Goal: Check status: Check status

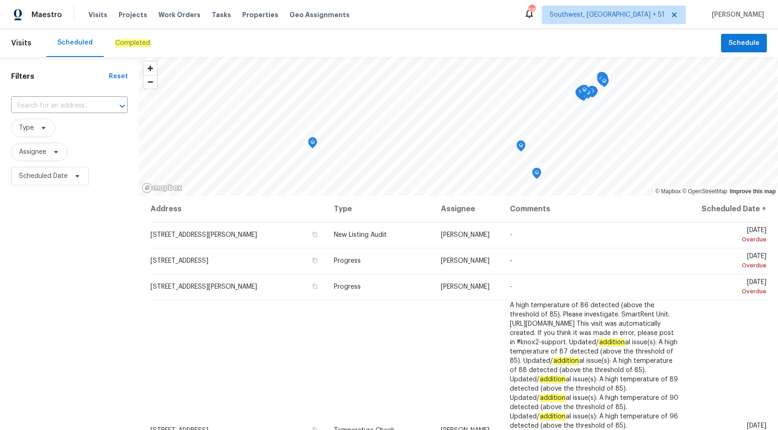
click at [129, 46] on em "Completed" at bounding box center [133, 42] width 36 height 7
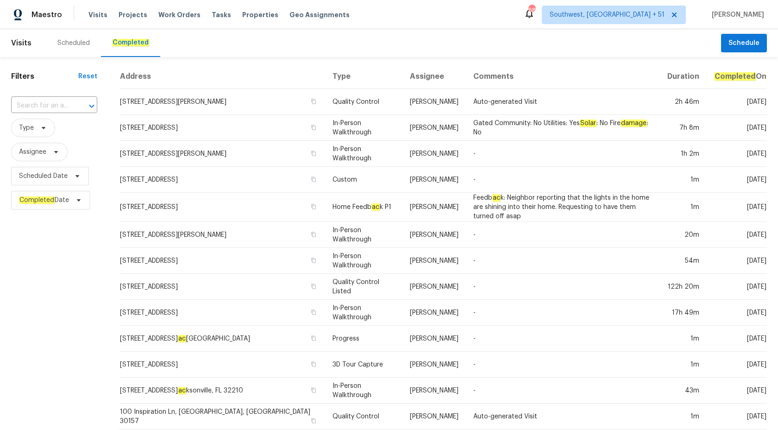
click at [43, 96] on div "​" at bounding box center [54, 106] width 86 height 20
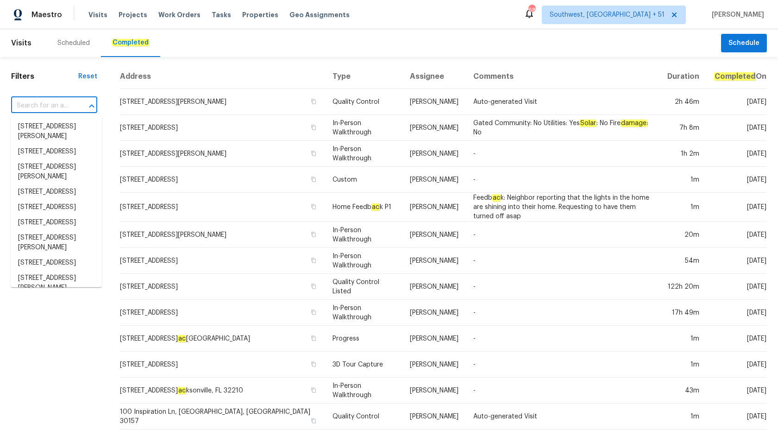
paste input "[STREET_ADDRESS]"
type input "[STREET_ADDRESS]"
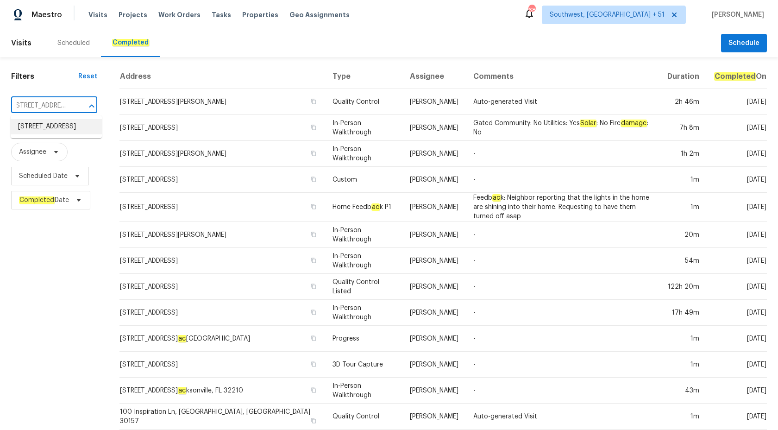
click at [60, 126] on li "[STREET_ADDRESS]" at bounding box center [56, 126] width 91 height 15
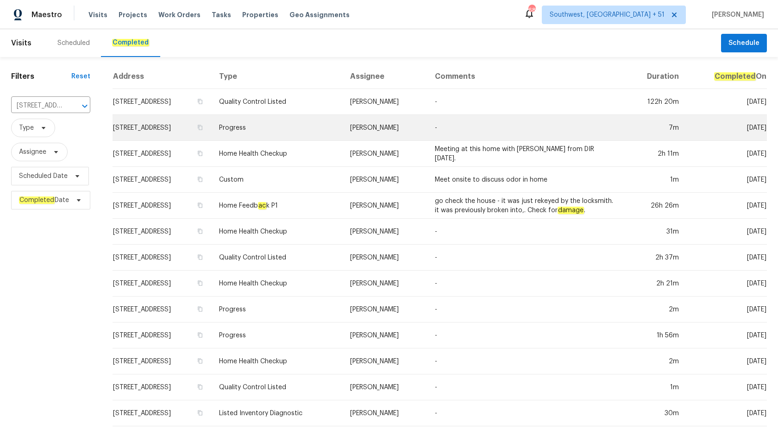
click at [466, 127] on td "-" at bounding box center [525, 128] width 196 height 26
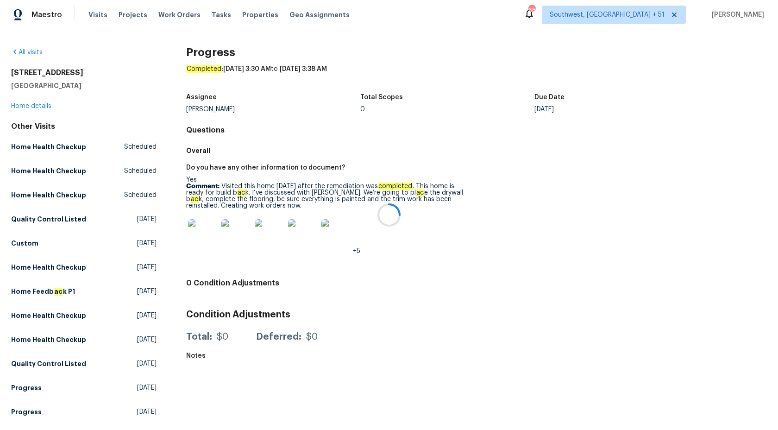
click at [27, 105] on div at bounding box center [389, 215] width 778 height 430
click at [28, 109] on div "[STREET_ADDRESS] Home details" at bounding box center [83, 89] width 145 height 43
click at [32, 107] on link "Home details" at bounding box center [31, 106] width 40 height 6
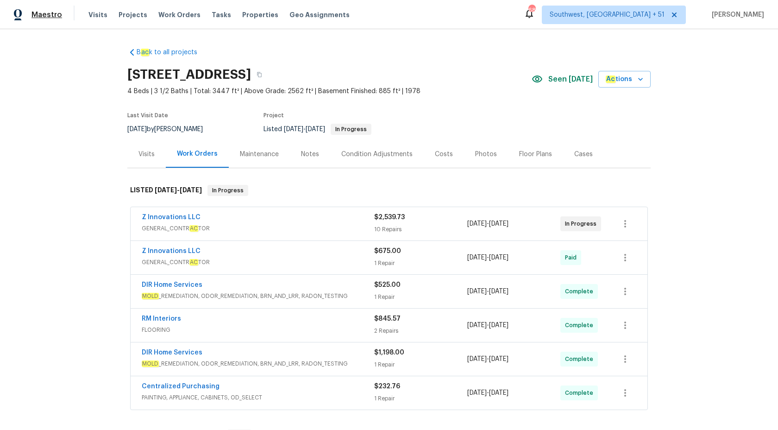
click at [52, 17] on span "Maestro" at bounding box center [46, 14] width 31 height 9
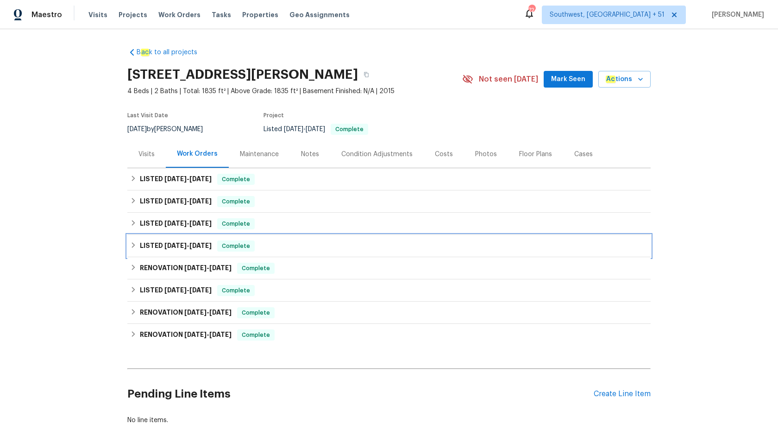
click at [219, 245] on div "Complete" at bounding box center [236, 245] width 38 height 11
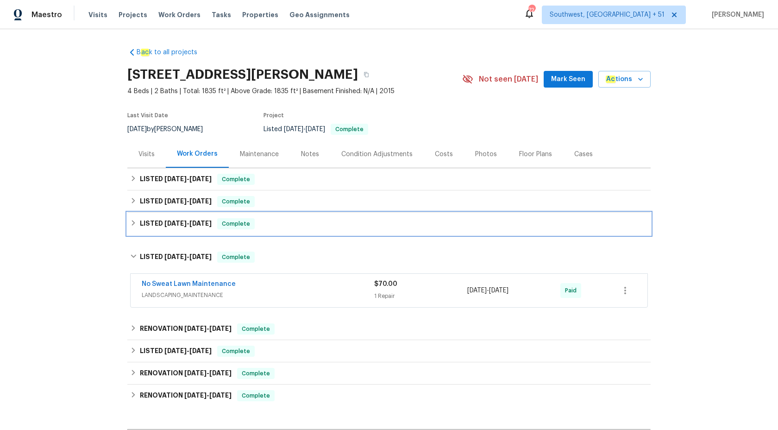
click at [235, 225] on span "Complete" at bounding box center [236, 223] width 36 height 9
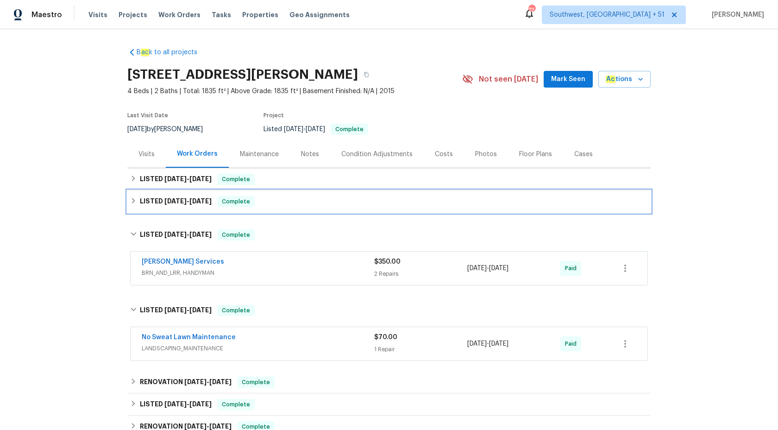
click at [263, 200] on div "LISTED 9/16/25 - 9/23/25 Complete" at bounding box center [389, 201] width 518 height 11
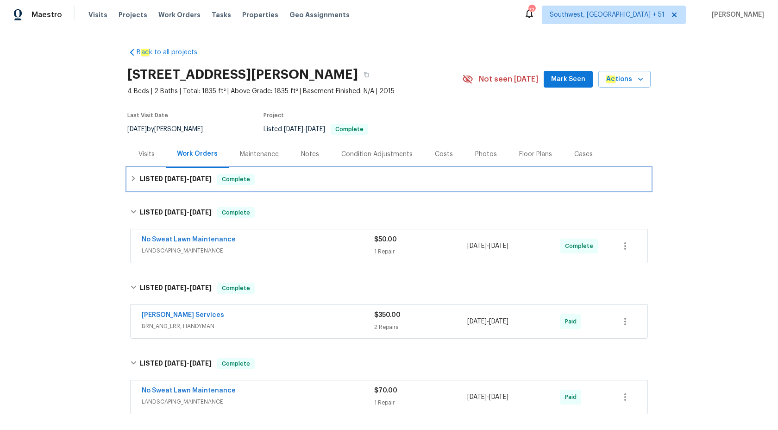
click at [282, 182] on div "LISTED 10/3/25 - 10/10/25 Complete" at bounding box center [389, 179] width 518 height 11
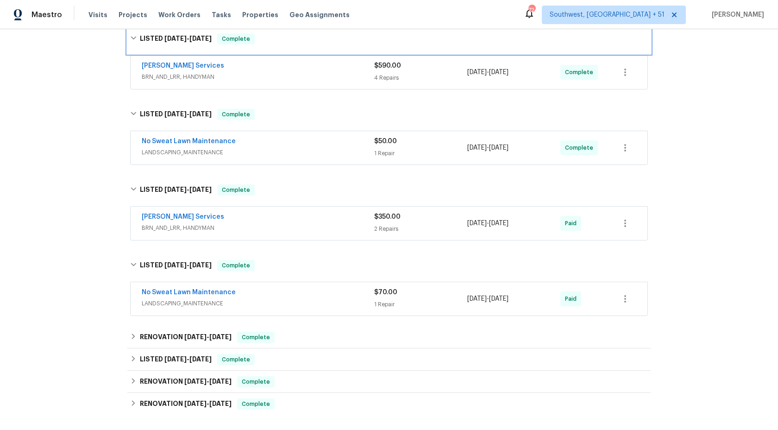
scroll to position [179, 0]
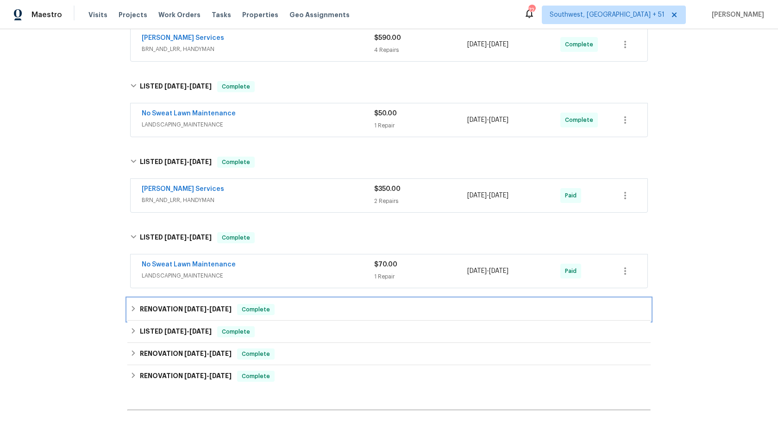
click at [281, 312] on div "RENOVATION 7/16/25 - 7/16/25 Complete" at bounding box center [389, 309] width 518 height 11
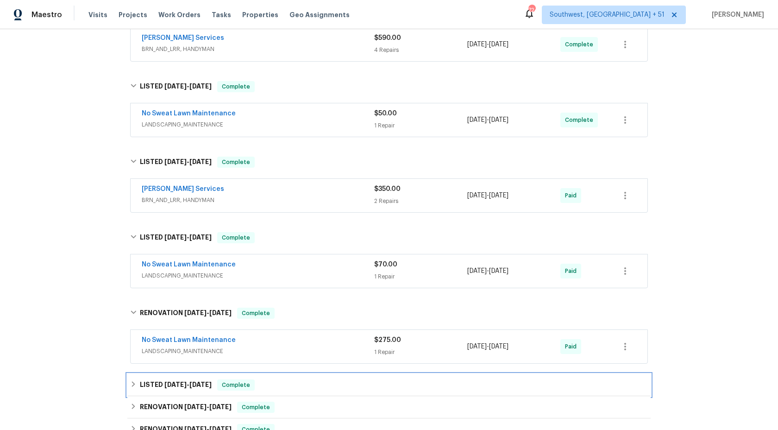
click at [244, 386] on span "Complete" at bounding box center [236, 384] width 36 height 9
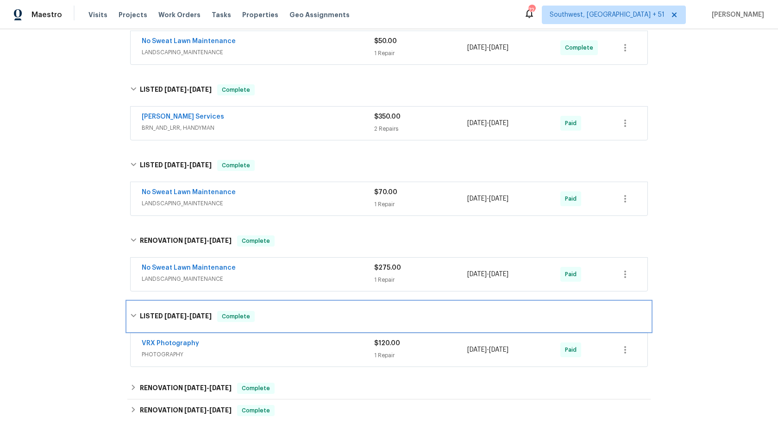
scroll to position [337, 0]
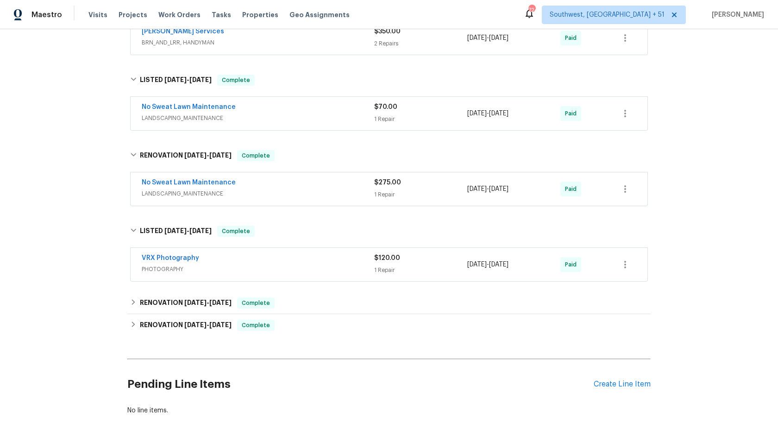
click at [250, 382] on h2 "Pending Line Items" at bounding box center [360, 384] width 466 height 43
click at [275, 296] on div "RENOVATION 7/14/25 - 7/14/25 Complete" at bounding box center [388, 303] width 523 height 22
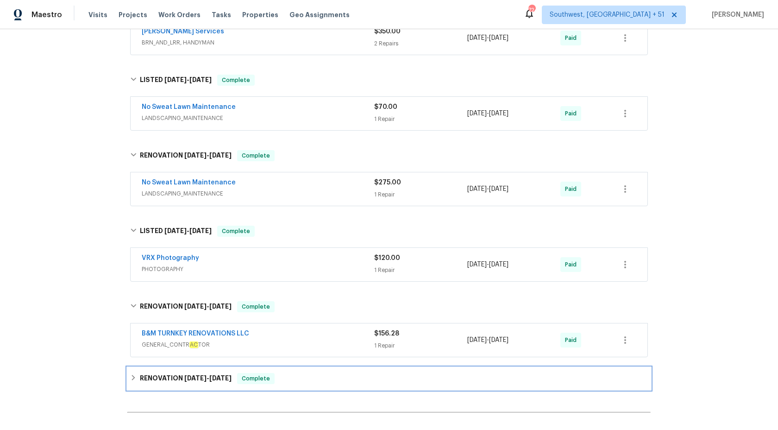
click at [277, 370] on div "RENOVATION 7/2/25 - 7/14/25 Complete" at bounding box center [388, 378] width 523 height 22
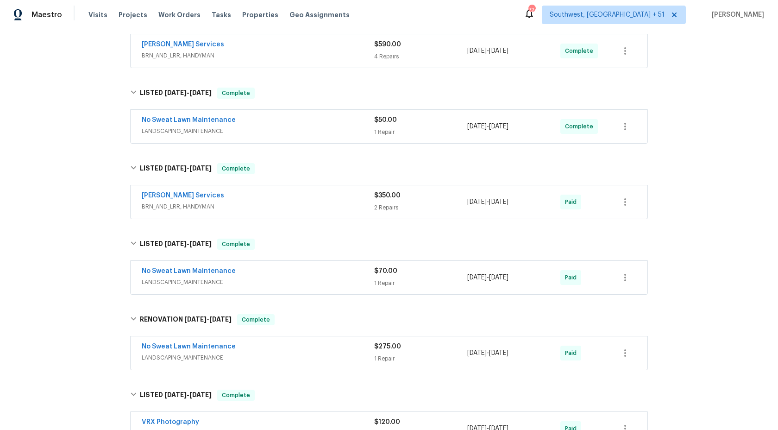
scroll to position [0, 0]
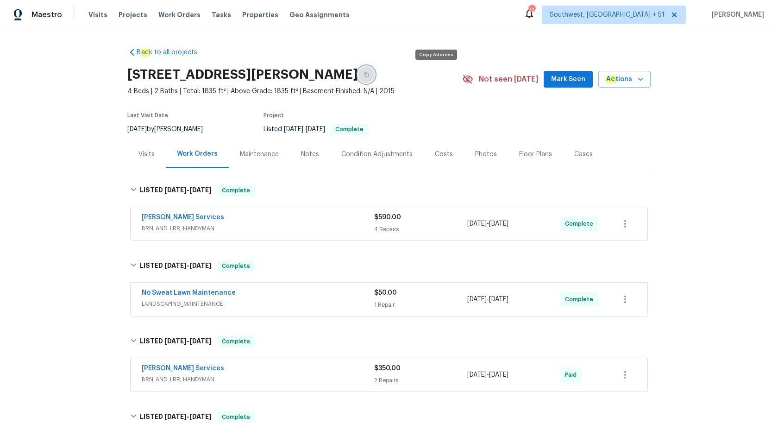
click at [375, 77] on button "button" at bounding box center [366, 74] width 17 height 17
